Goal: Transaction & Acquisition: Obtain resource

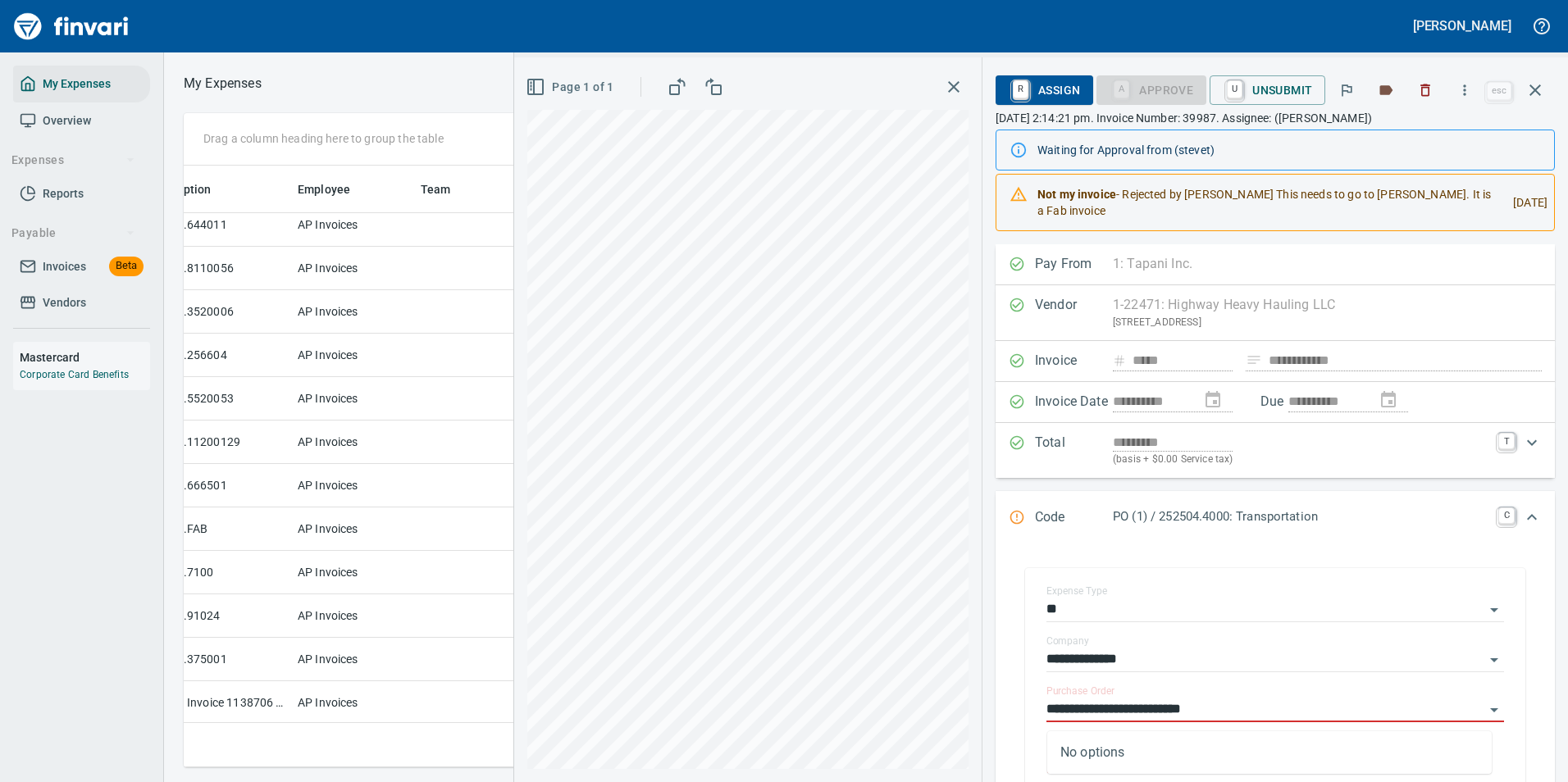
scroll to position [577, 930]
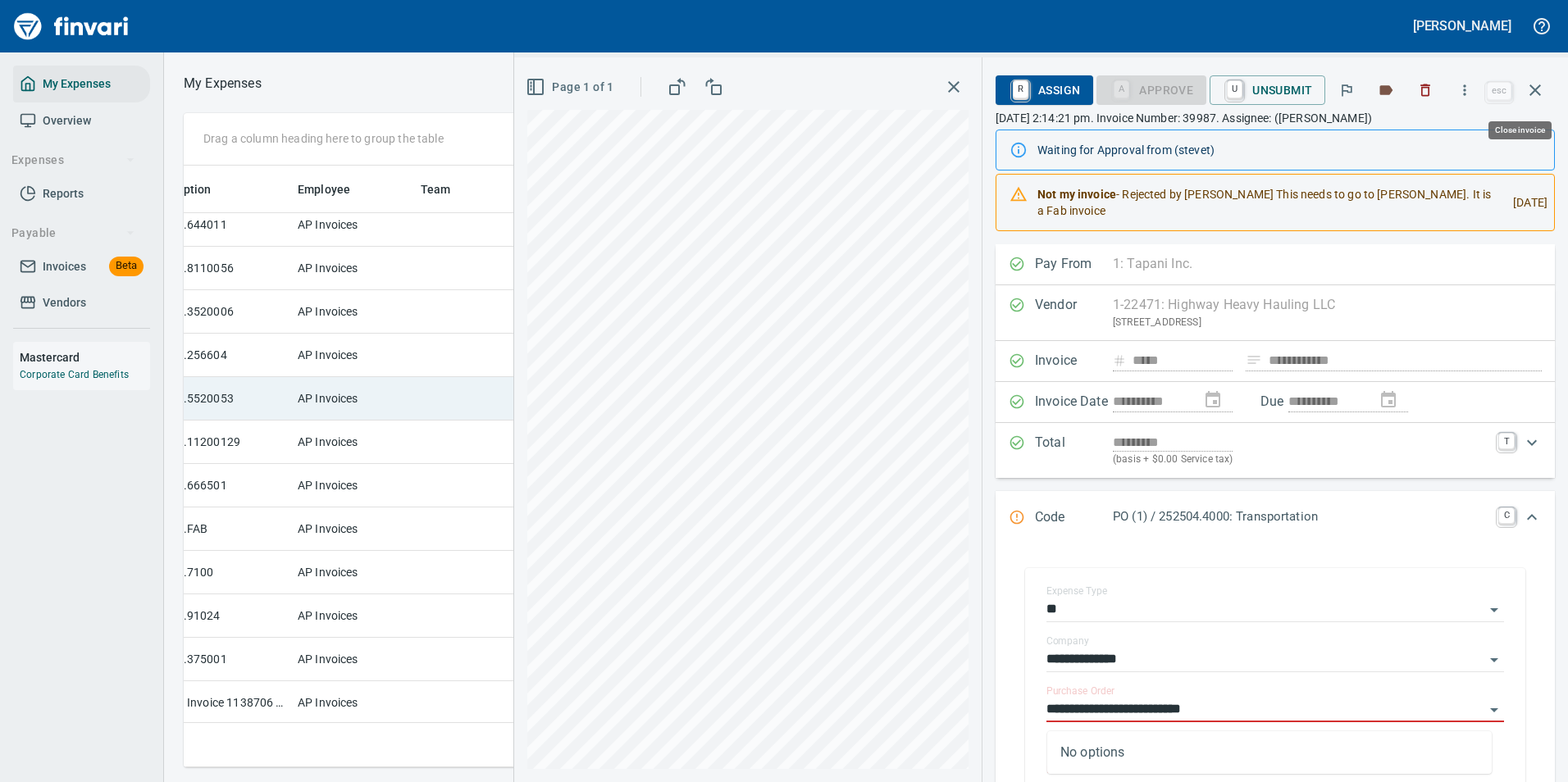
drag, startPoint x: 1534, startPoint y: 95, endPoint x: 1107, endPoint y: 455, distance: 558.5
click at [1535, 95] on icon "button" at bounding box center [1534, 89] width 20 height 20
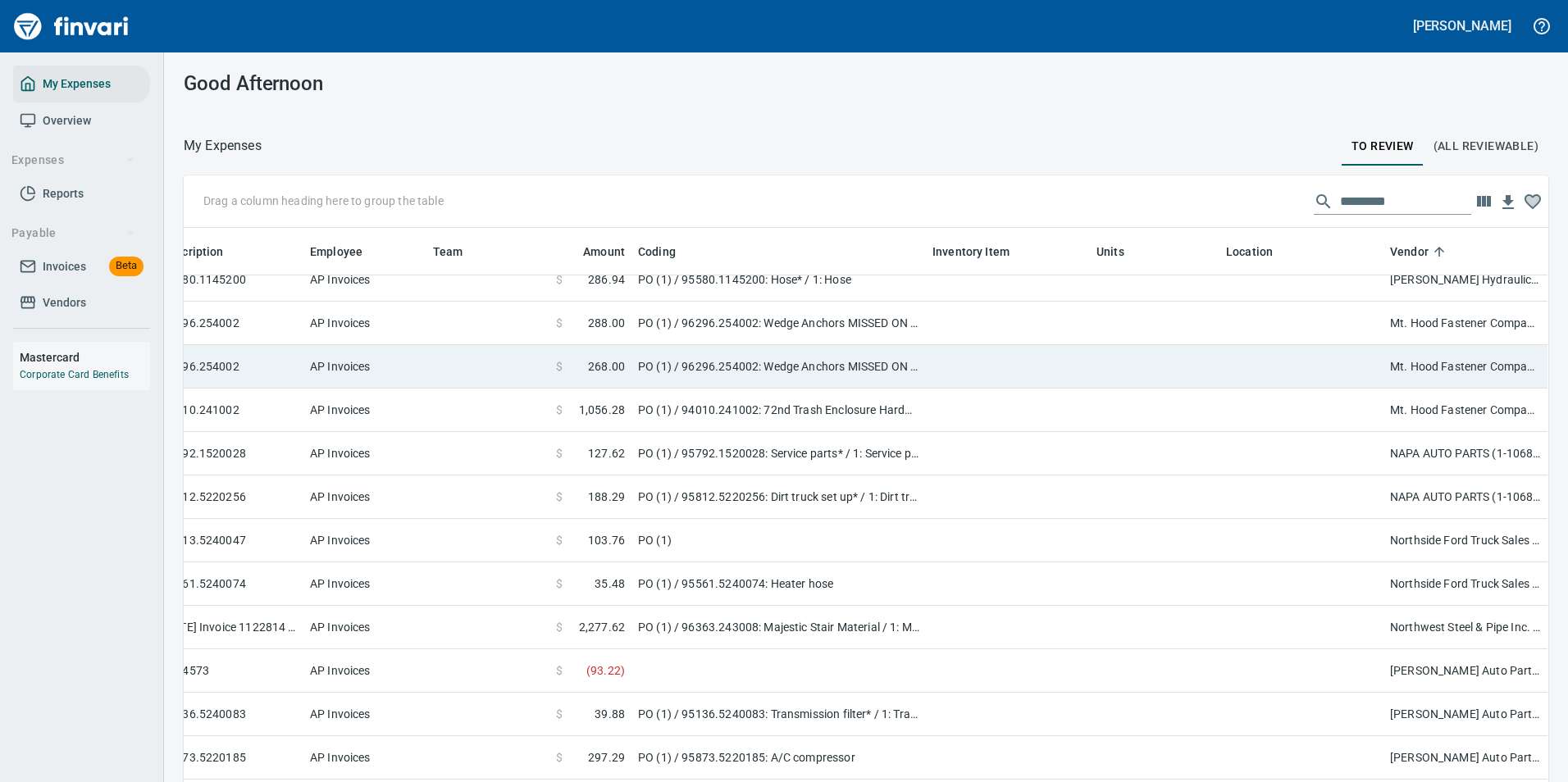
scroll to position [3939, 235]
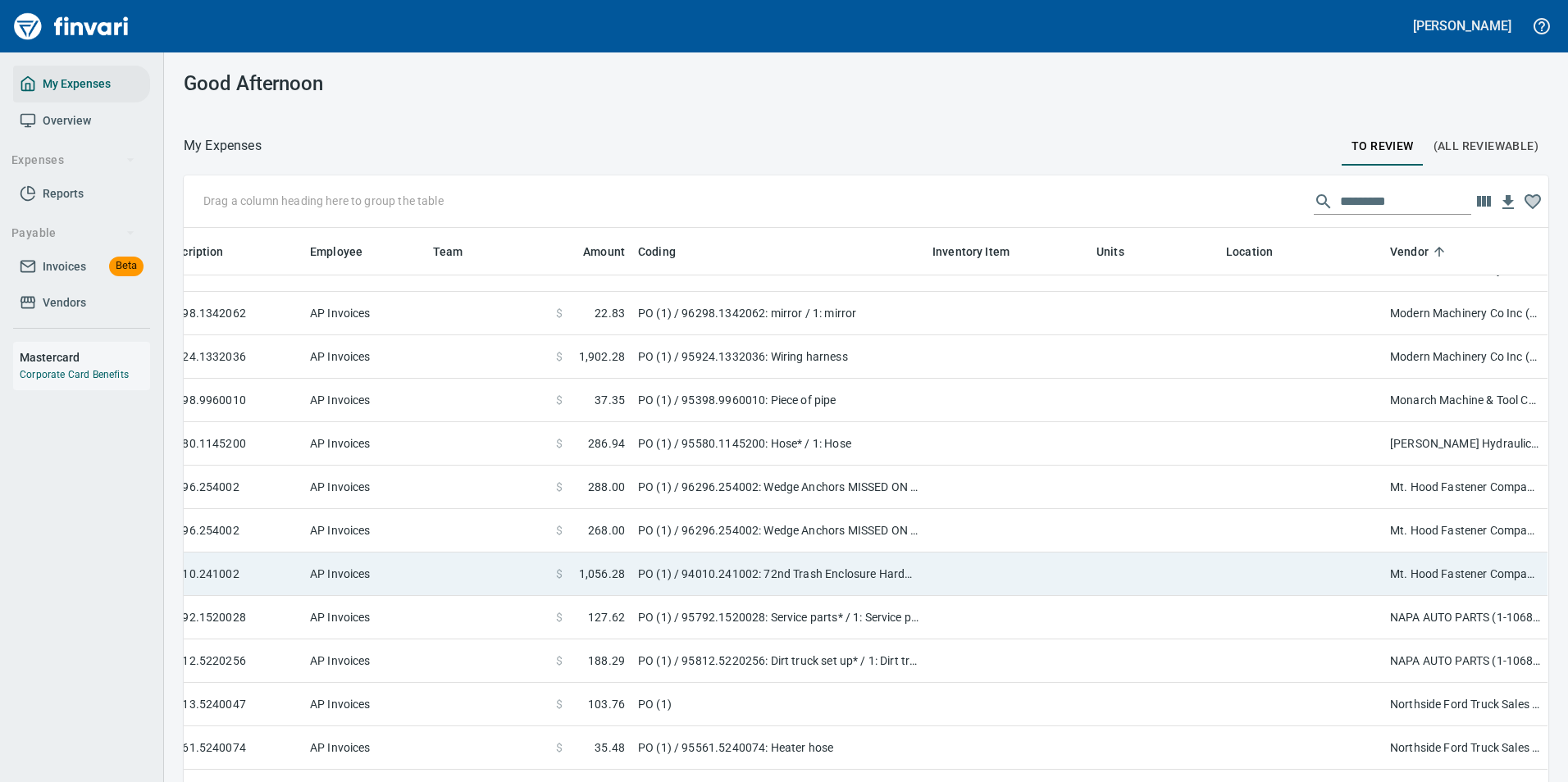
click at [701, 562] on td "PO (1) / 94010.241002: 72nd Trash Enclosure Hardware / 1: Hardware for Struc St…" at bounding box center [779, 574] width 294 height 44
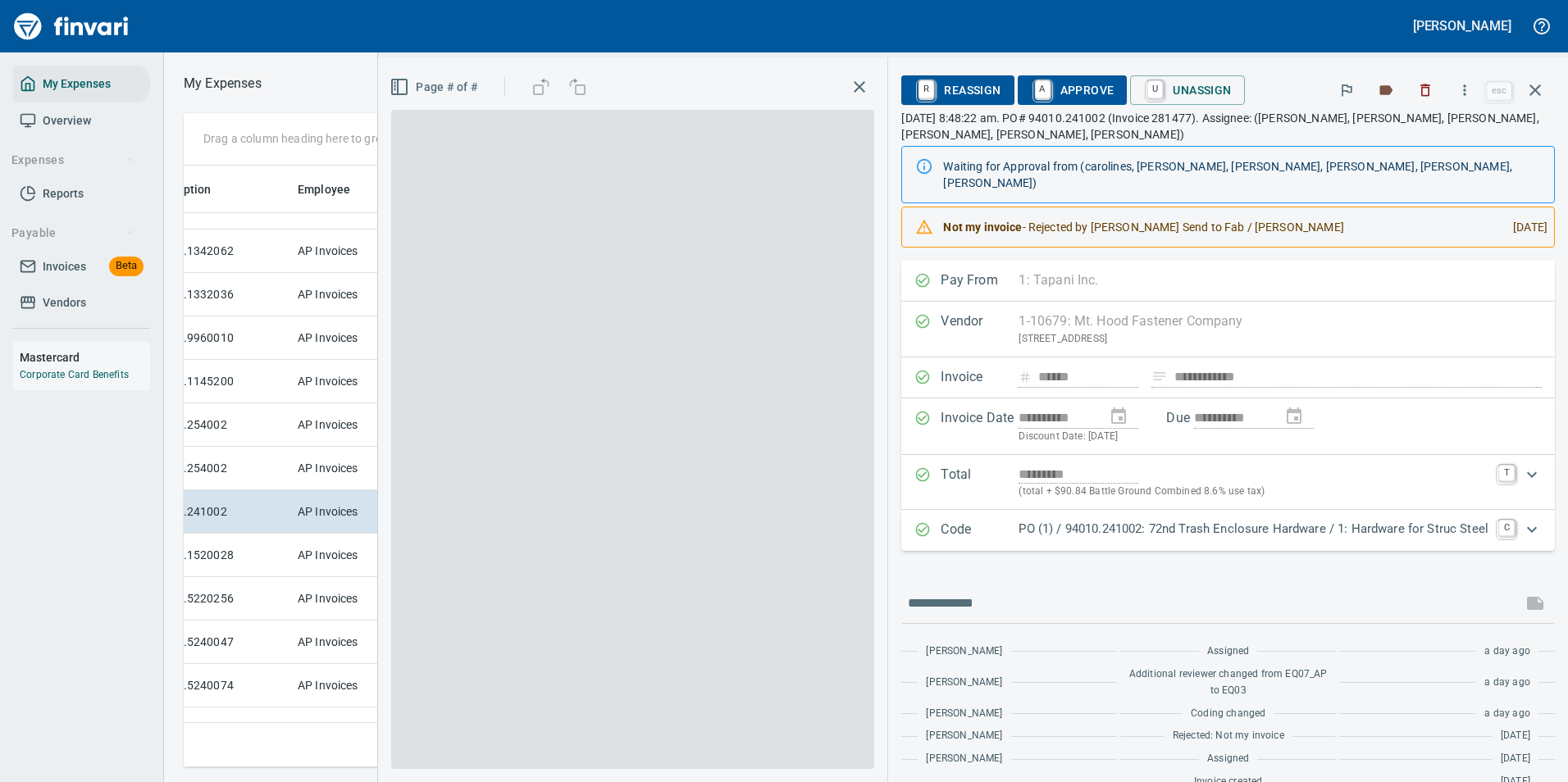
scroll to position [577, 930]
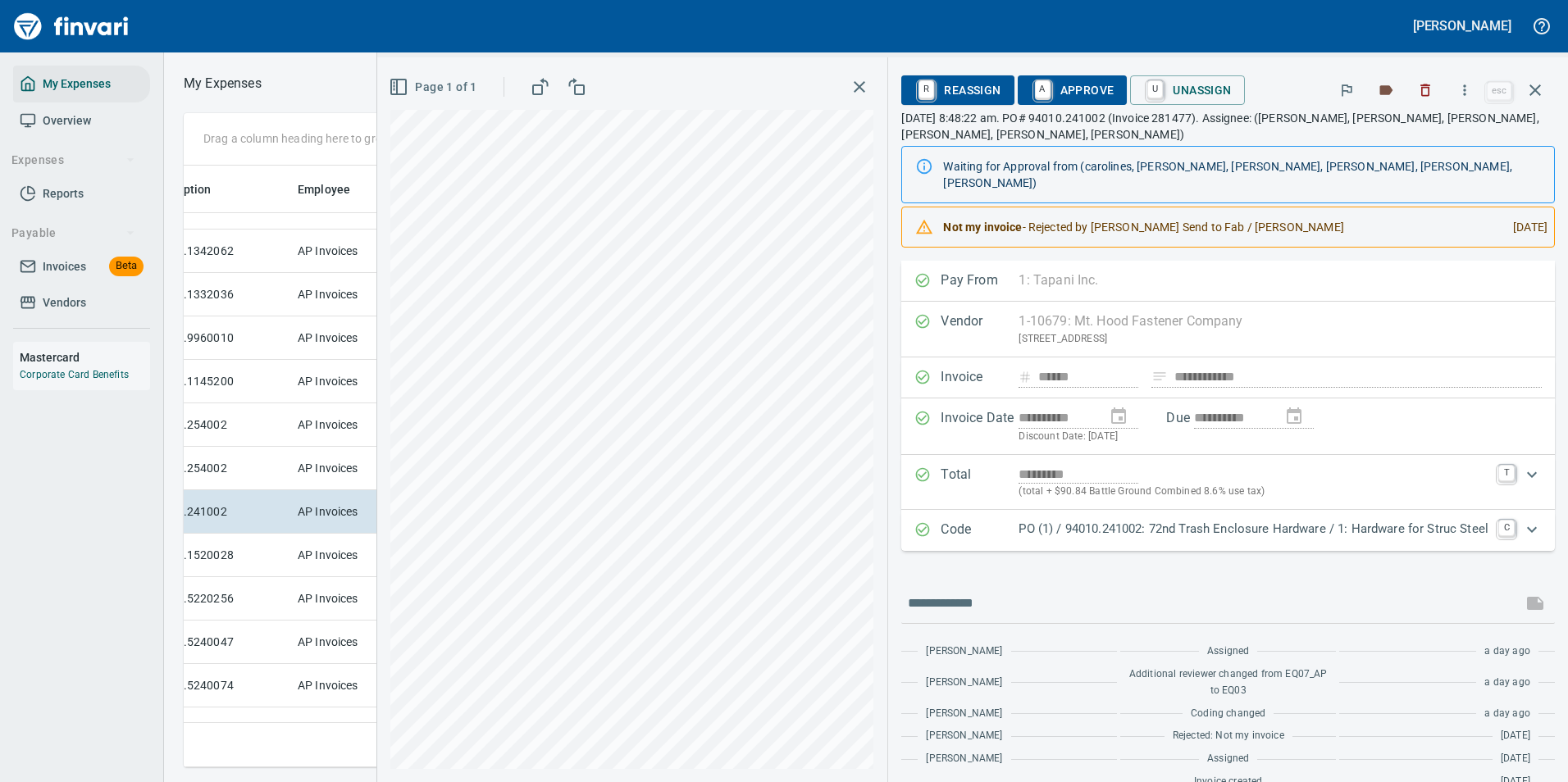
click at [1063, 520] on p "PO (1) / 94010.241002: 72nd Trash Enclosure Hardware / 1: Hardware for Struc St…" at bounding box center [1253, 529] width 470 height 19
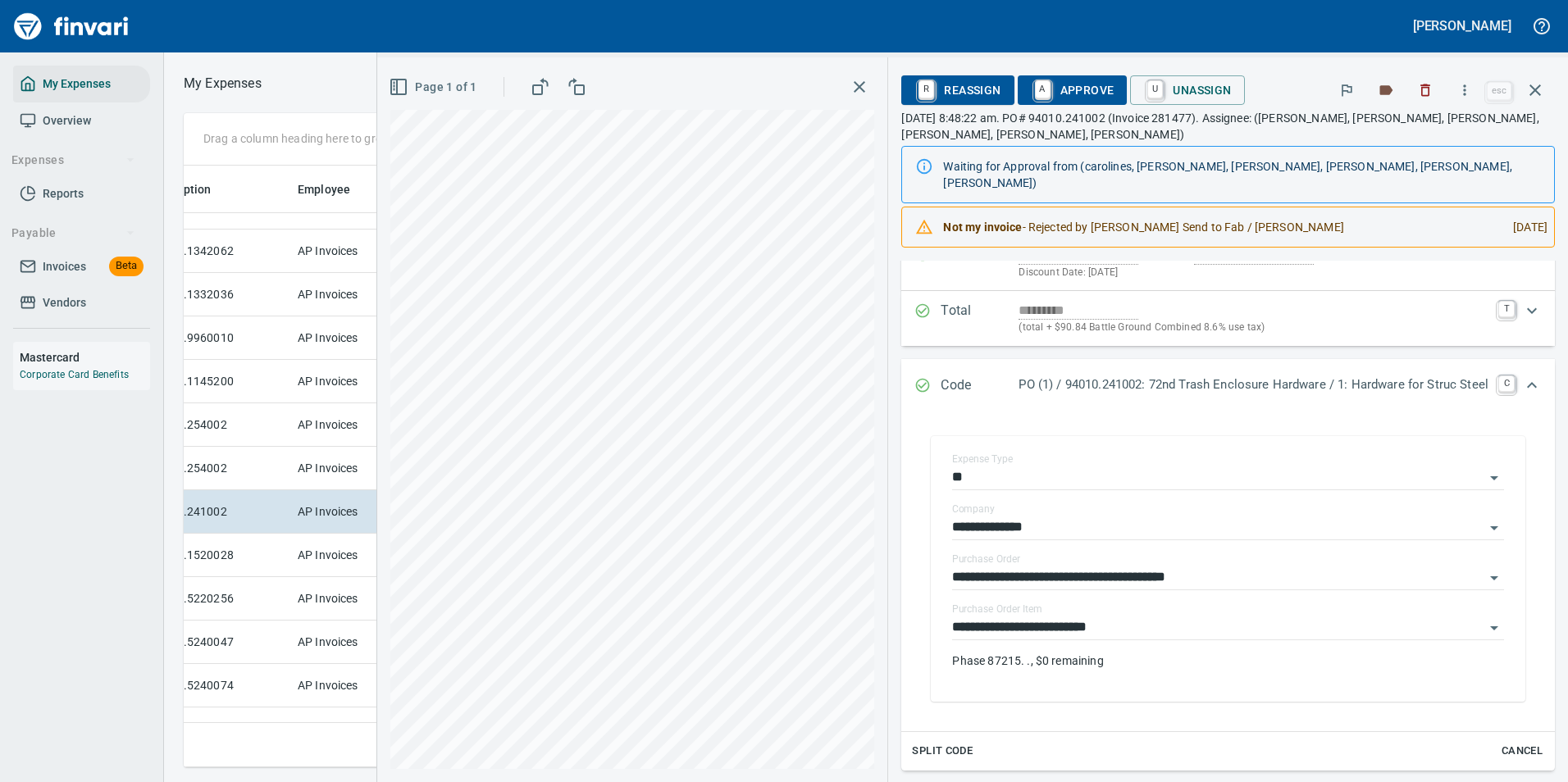
scroll to position [0, 0]
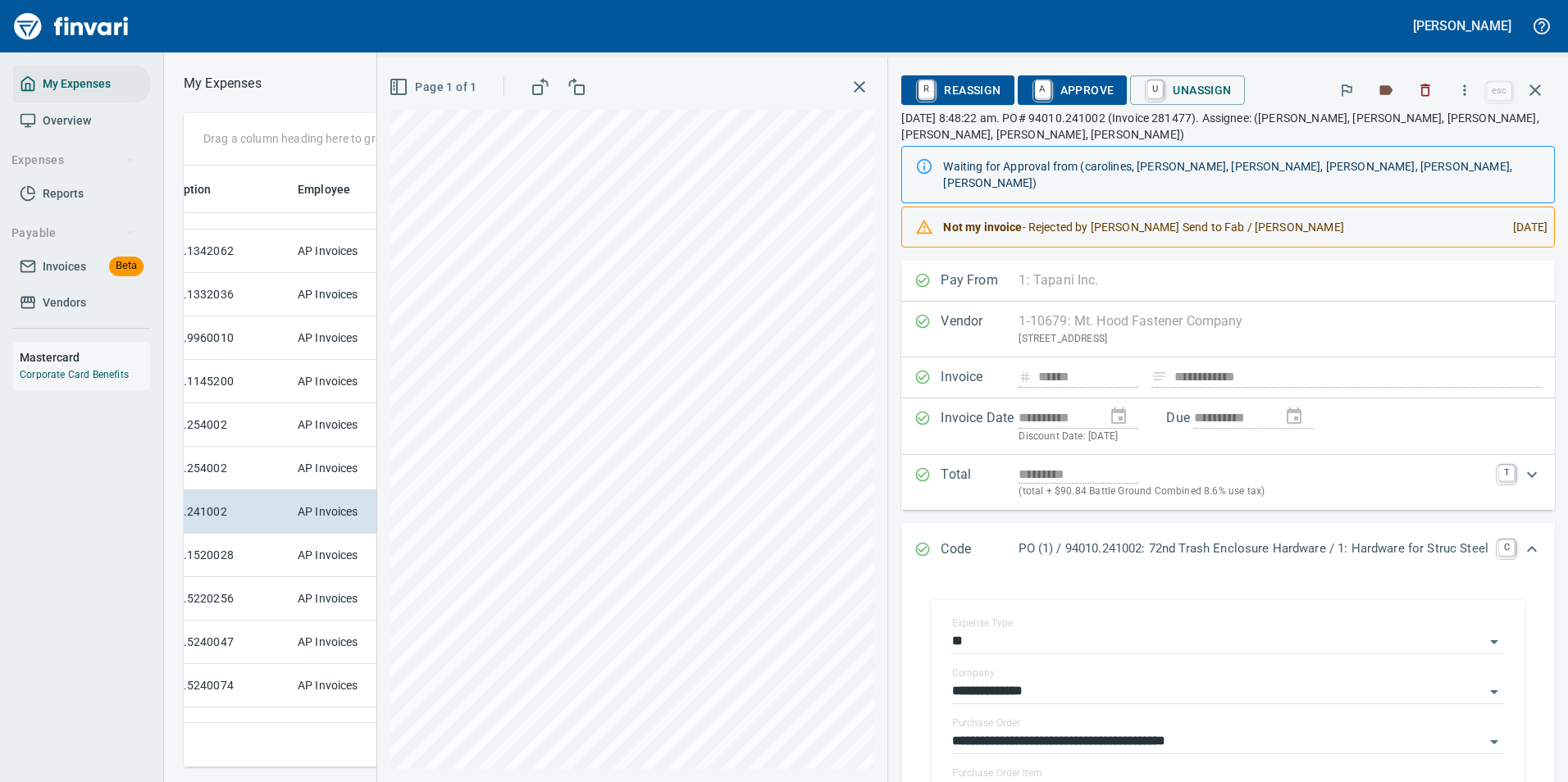
click at [1462, 93] on icon "button" at bounding box center [1464, 89] width 16 height 16
click at [1429, 130] on span "Download" at bounding box center [1461, 138] width 157 height 20
click at [1541, 97] on icon "button" at bounding box center [1534, 89] width 20 height 20
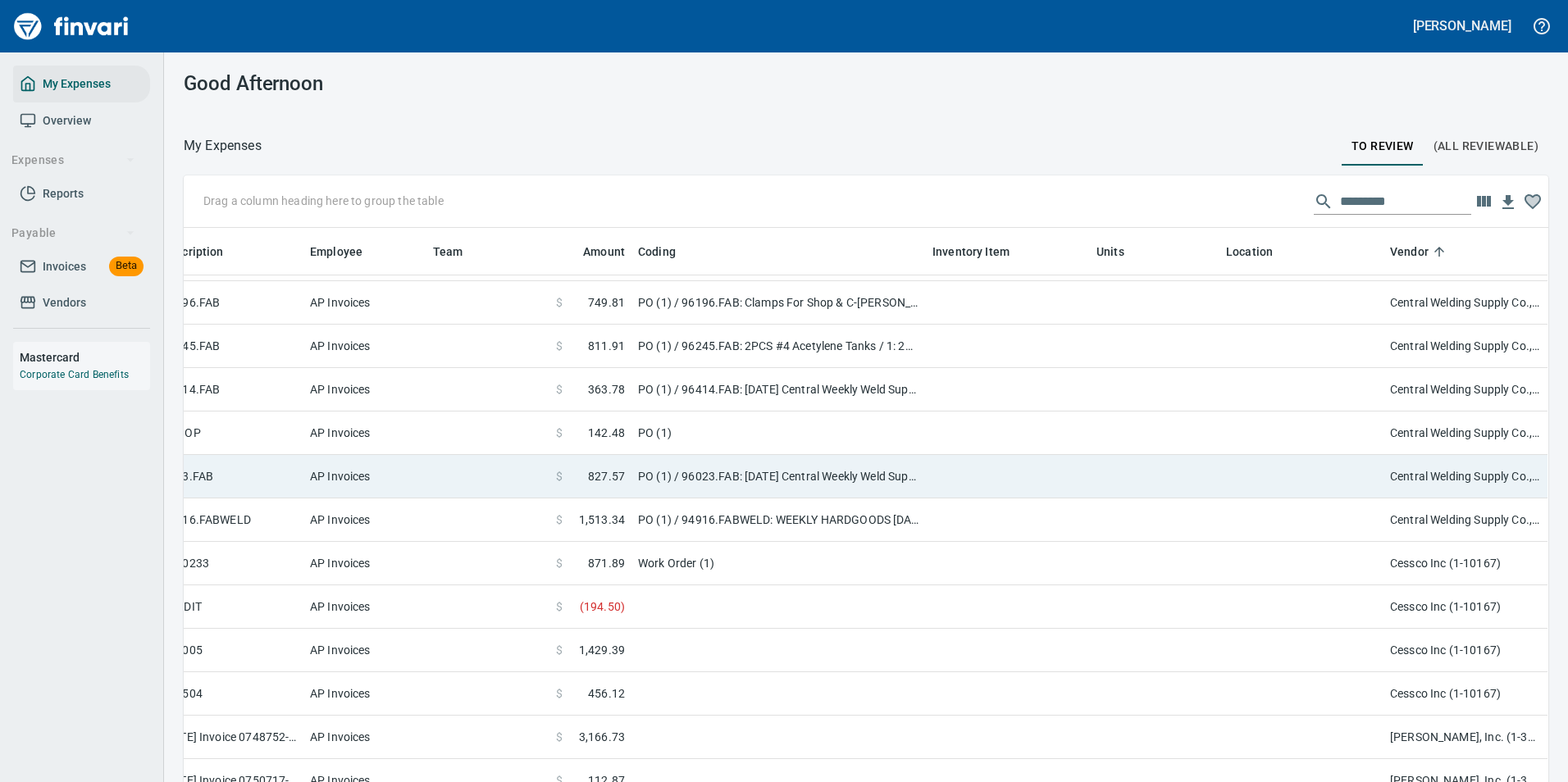
scroll to position [1315, 235]
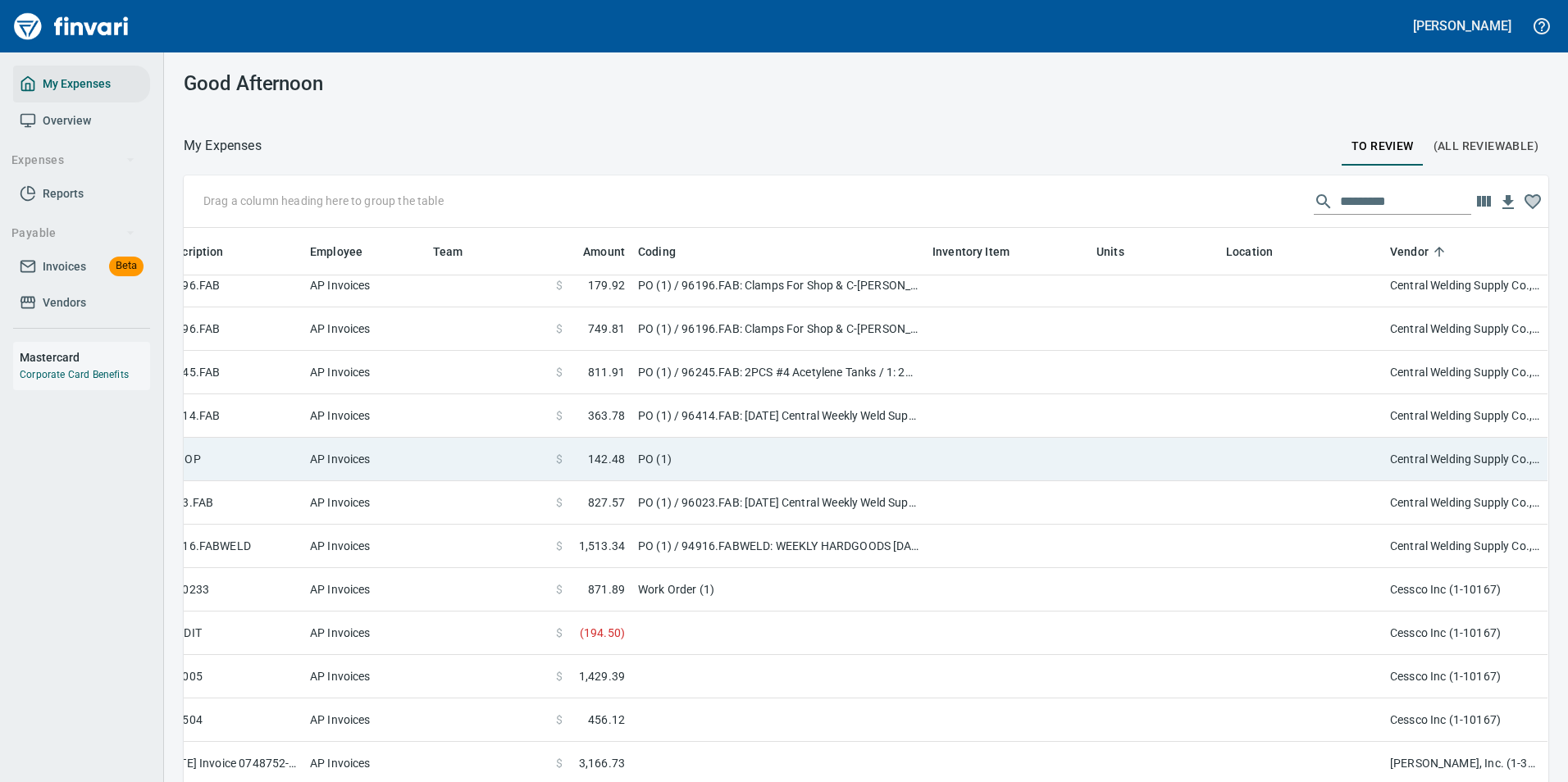
click at [755, 453] on td "PO (1)" at bounding box center [779, 459] width 294 height 44
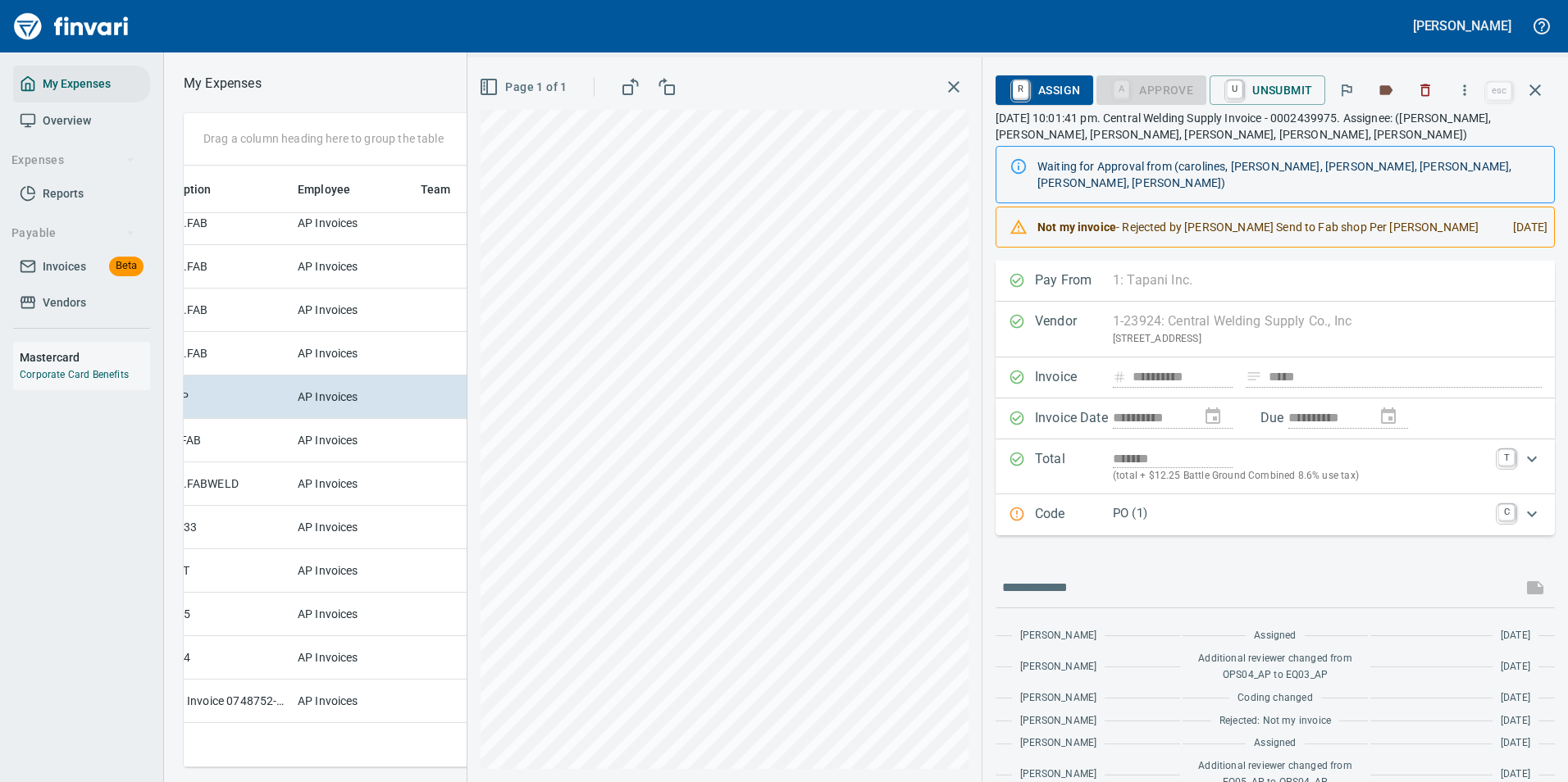
scroll to position [577, 930]
click at [1470, 92] on icon "button" at bounding box center [1464, 89] width 16 height 16
click at [1430, 145] on span "Download" at bounding box center [1461, 138] width 157 height 20
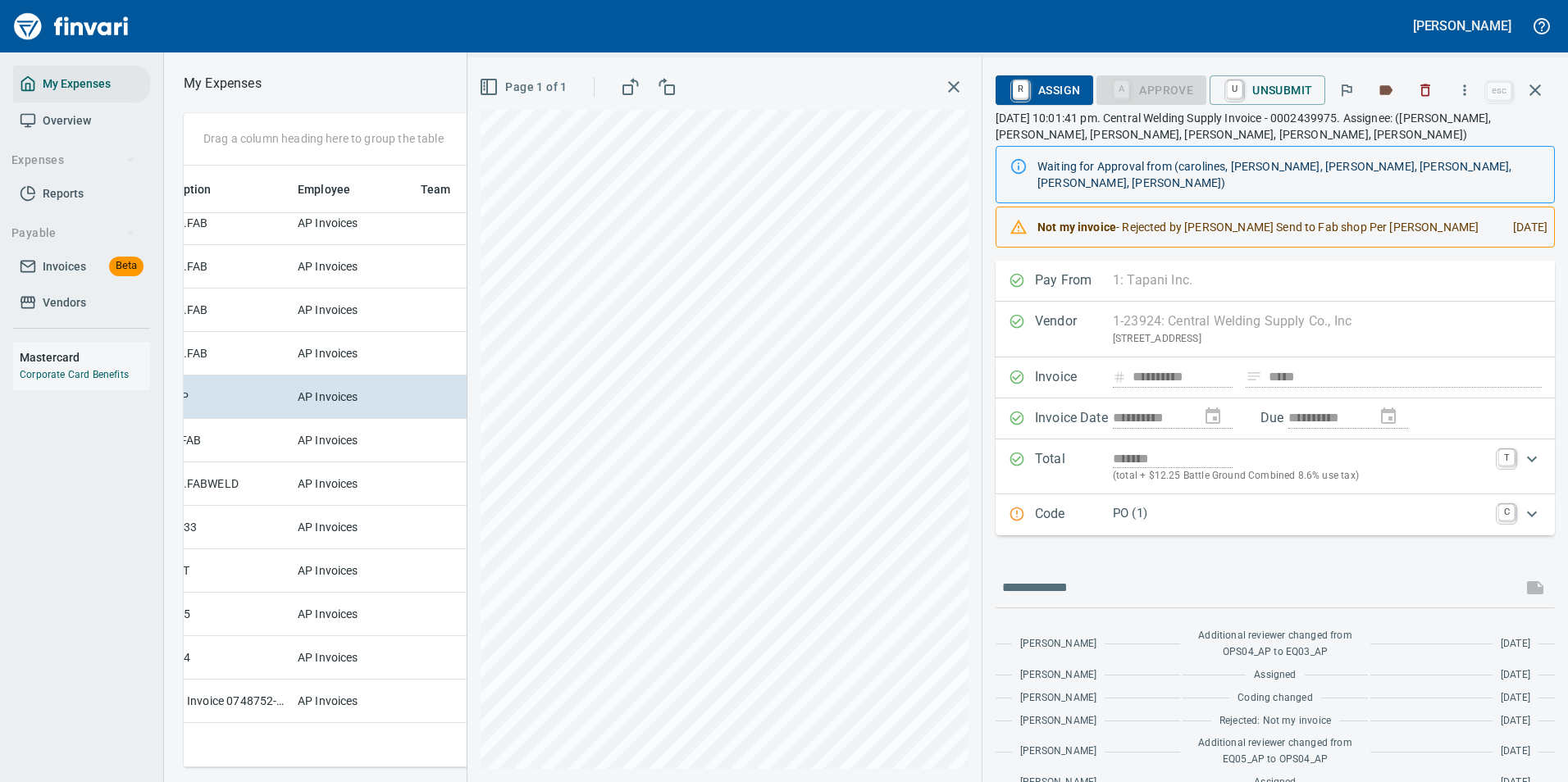
click at [1542, 87] on icon "button" at bounding box center [1534, 89] width 20 height 20
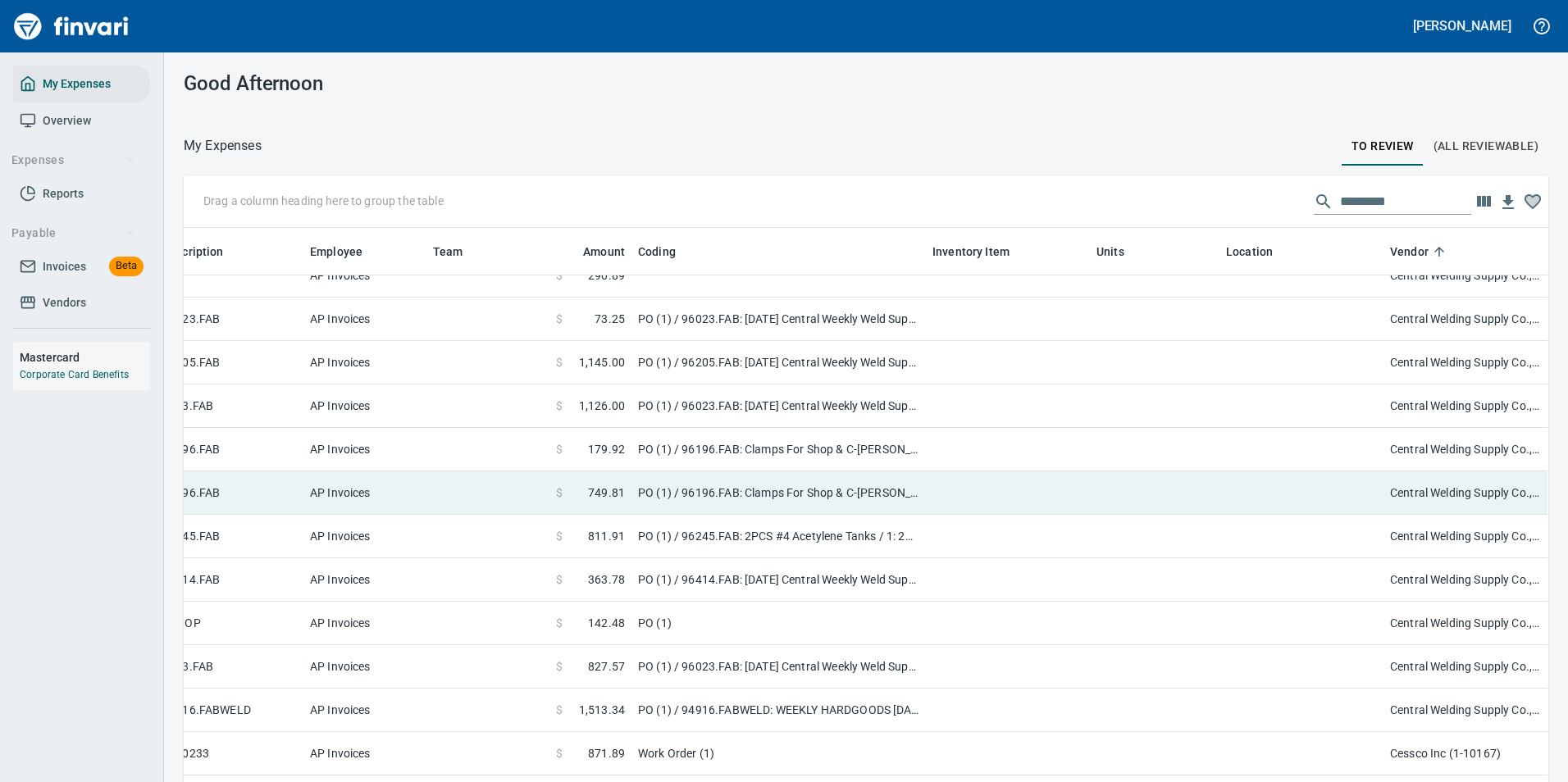
scroll to position [1069, 235]
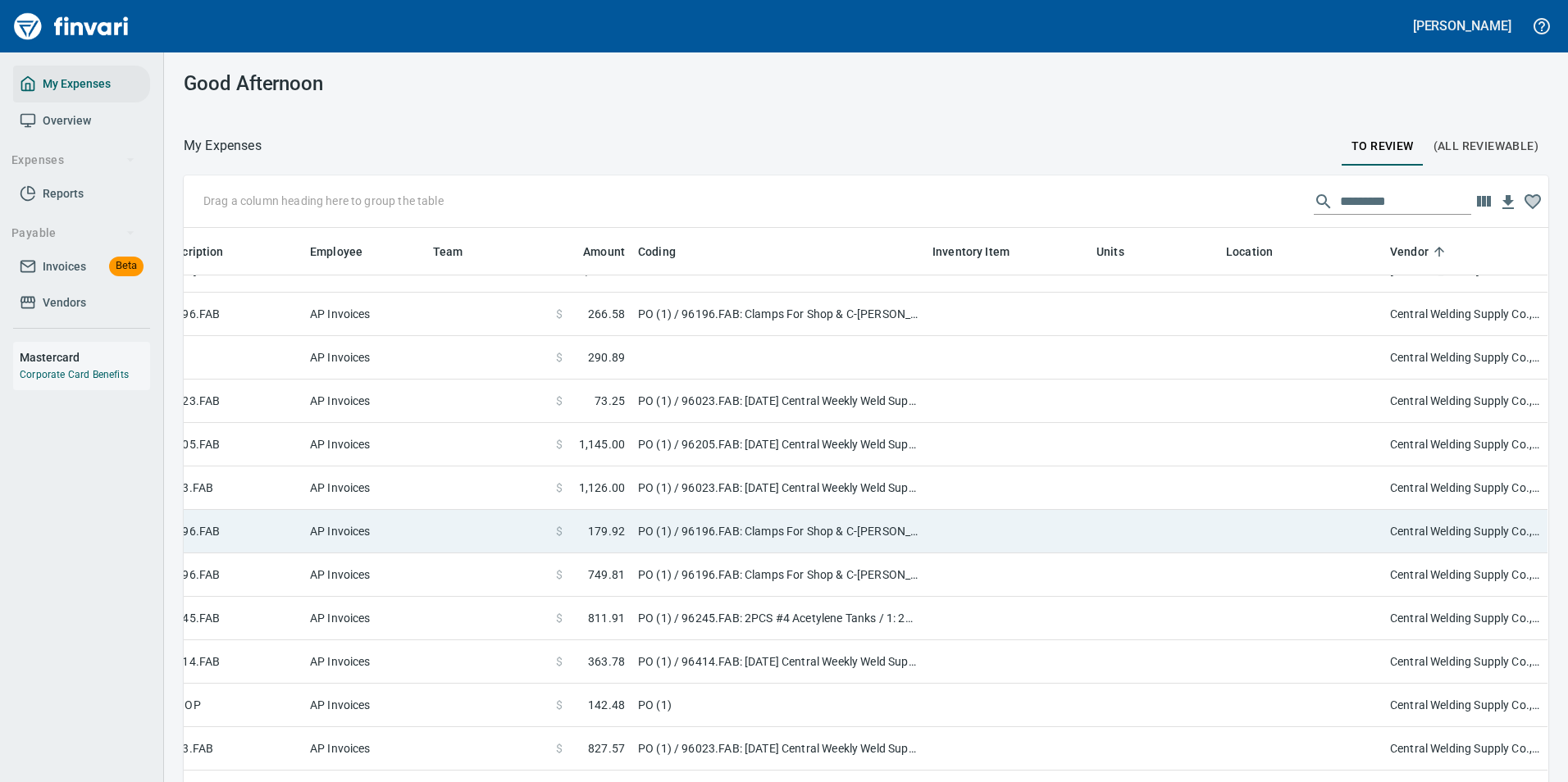
click at [745, 454] on td "PO (1) / 96205.FAB: [DATE] Central Weekly Weld Supplies / 1: [DATE] Central Wee…" at bounding box center [779, 445] width 294 height 44
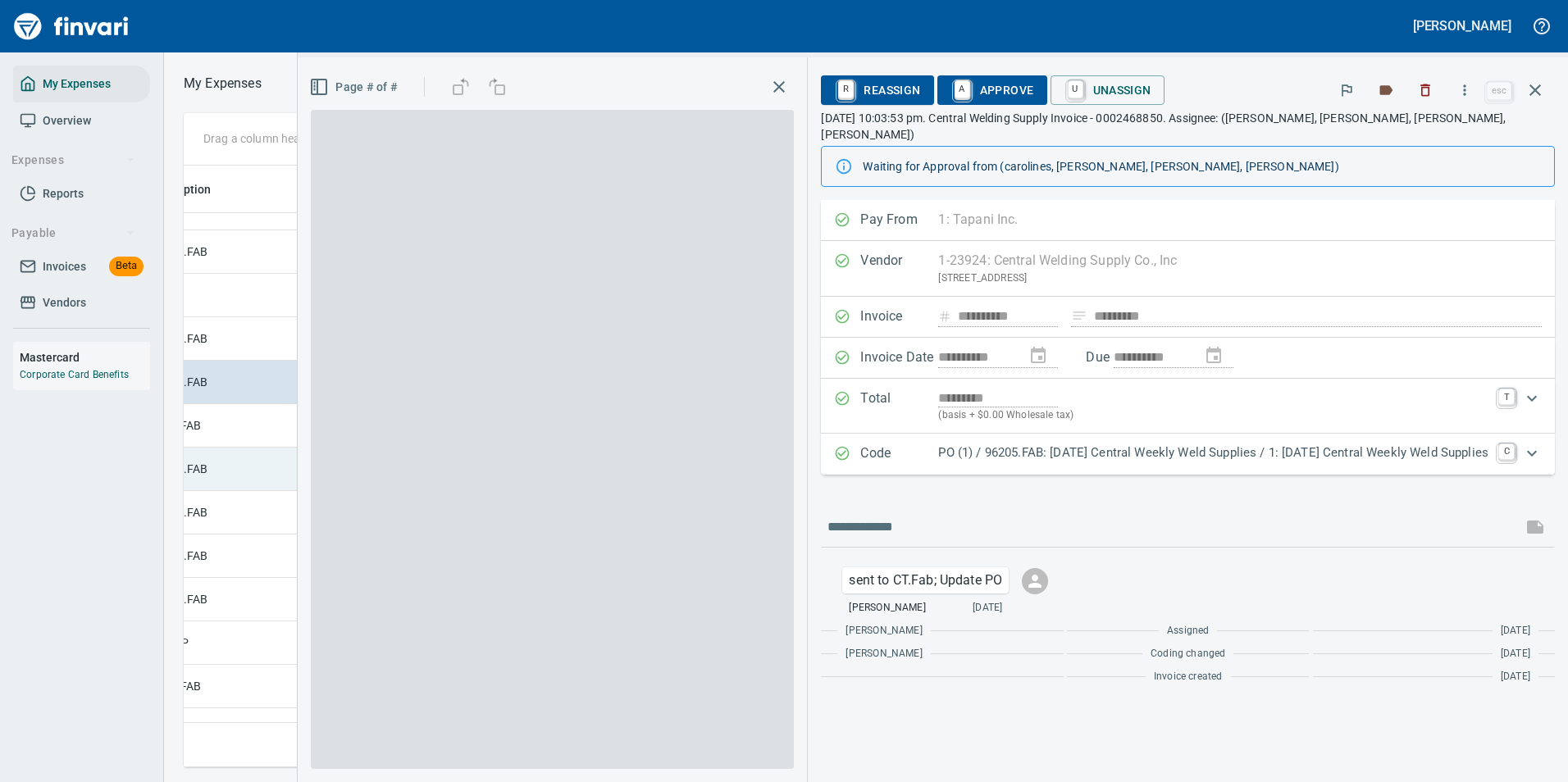
scroll to position [577, 930]
